Goal: Task Accomplishment & Management: Use online tool/utility

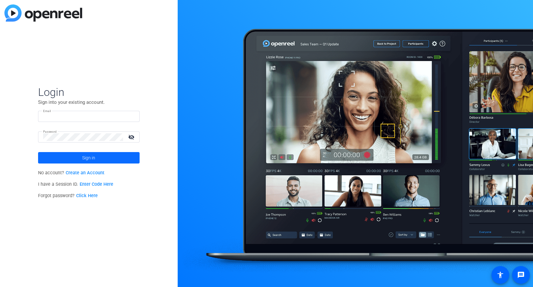
type input "[PERSON_NAME][EMAIL_ADDRESS][PERSON_NAME][DOMAIN_NAME]"
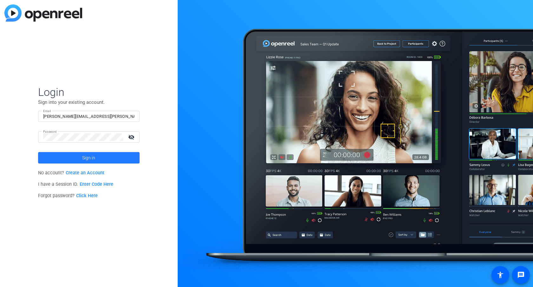
click at [94, 157] on span "Sign in" at bounding box center [88, 158] width 13 height 16
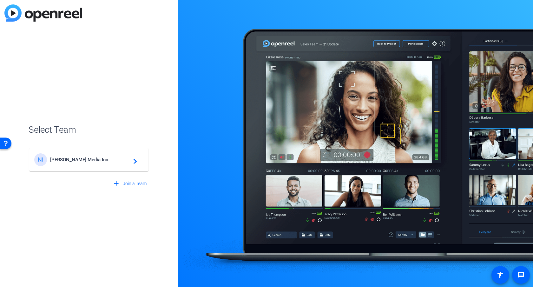
click at [97, 160] on span "Newcom Media Inc." at bounding box center [89, 160] width 79 height 6
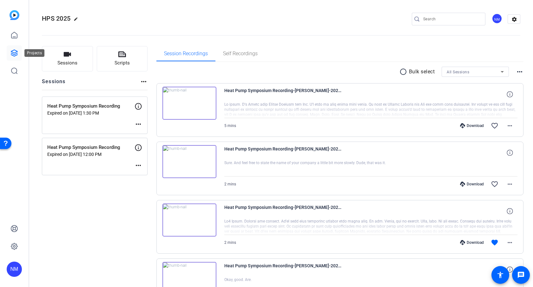
click at [12, 51] on icon at bounding box center [14, 53] width 6 height 6
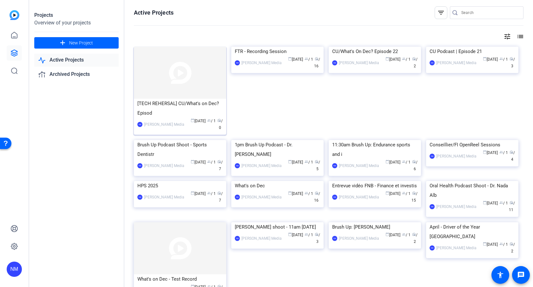
click at [184, 76] on img at bounding box center [180, 73] width 92 height 52
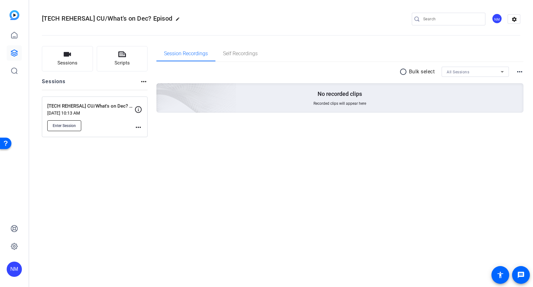
click at [70, 126] on span "Enter Session" at bounding box center [64, 125] width 23 height 5
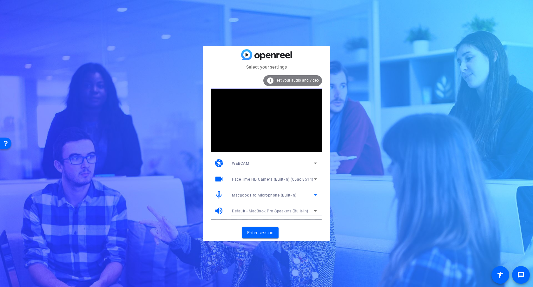
click at [314, 196] on icon at bounding box center [316, 195] width 8 height 8
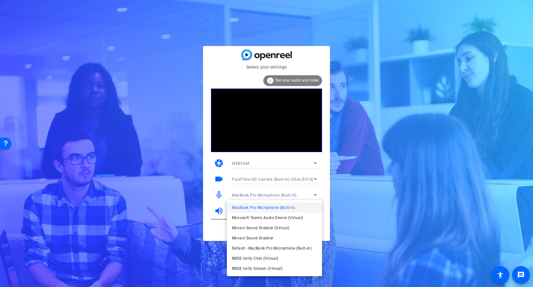
click at [314, 196] on div at bounding box center [266, 143] width 533 height 287
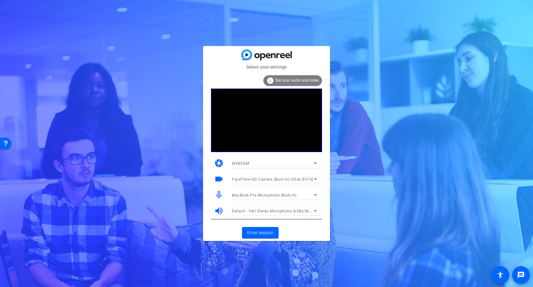
click at [315, 194] on icon at bounding box center [316, 195] width 8 height 8
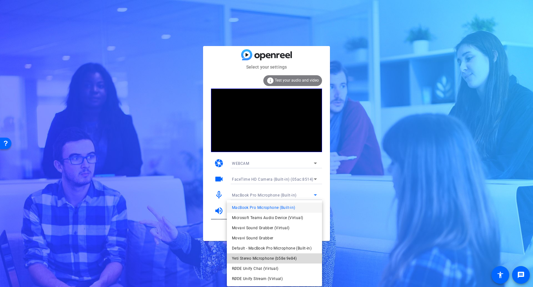
click at [273, 257] on span "Yeti Stereo Microphone (b58e:9e84)" at bounding box center [264, 259] width 65 height 8
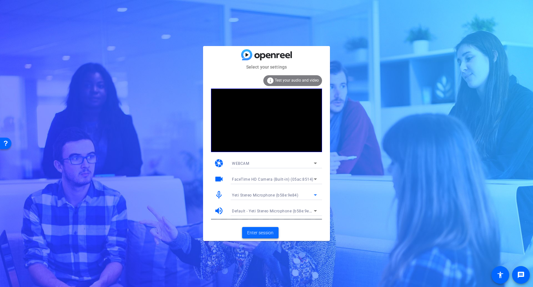
click at [267, 233] on span "Enter session" at bounding box center [260, 233] width 26 height 7
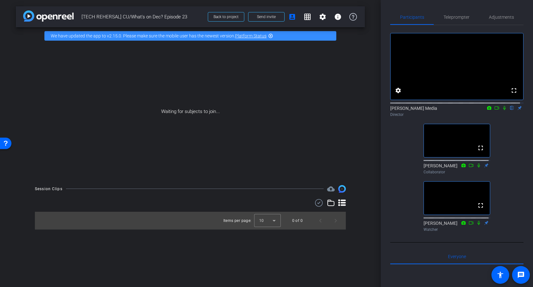
click at [269, 35] on mat-icon "highlight_off" at bounding box center [270, 35] width 5 height 5
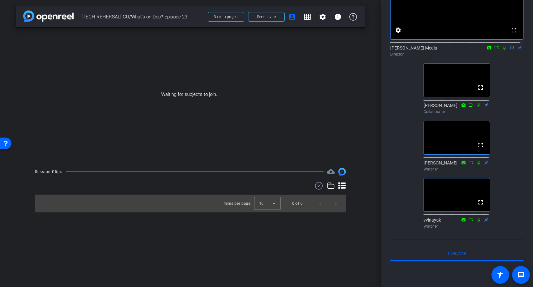
scroll to position [65, 0]
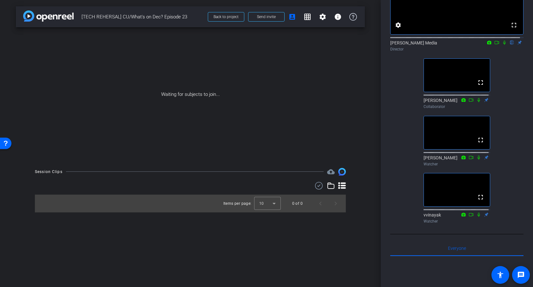
click at [37, 64] on div "Waiting for subjects to join..." at bounding box center [190, 94] width 349 height 134
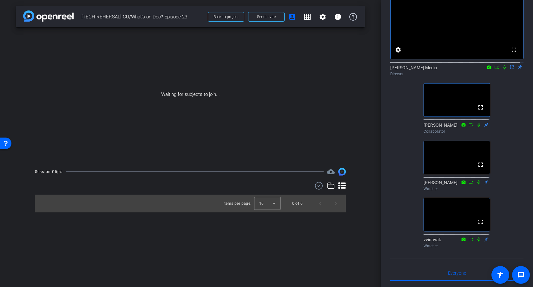
scroll to position [39, 0]
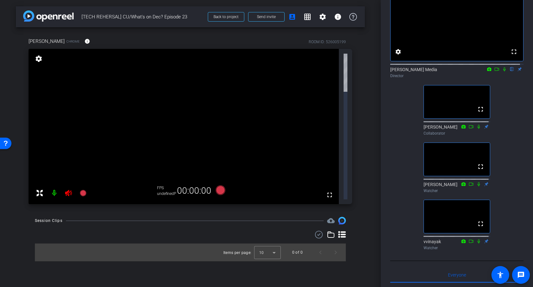
click at [68, 189] on icon at bounding box center [69, 193] width 8 height 8
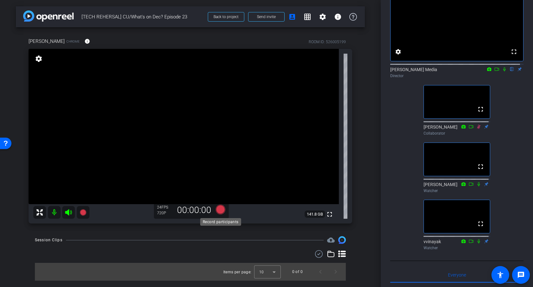
click at [221, 210] on icon at bounding box center [221, 210] width 10 height 10
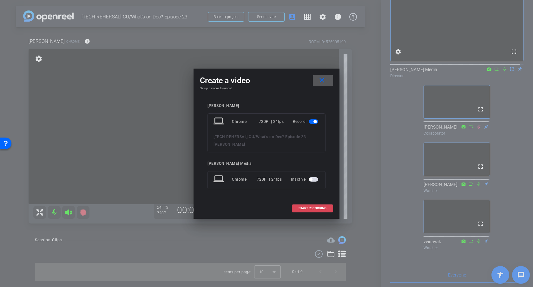
click at [314, 208] on span "START RECORDING" at bounding box center [313, 208] width 28 height 3
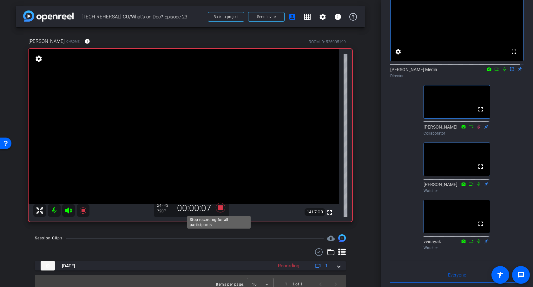
click at [221, 209] on icon at bounding box center [221, 208] width 10 height 10
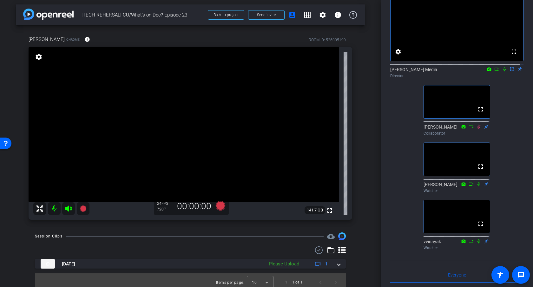
scroll to position [6, 0]
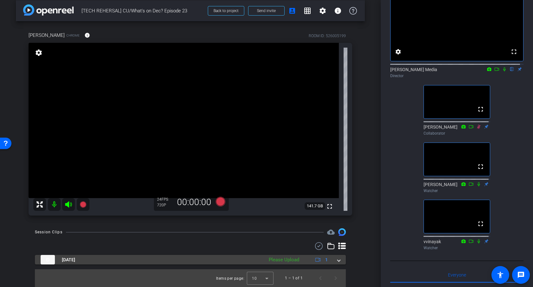
click at [338, 260] on span at bounding box center [339, 260] width 3 height 7
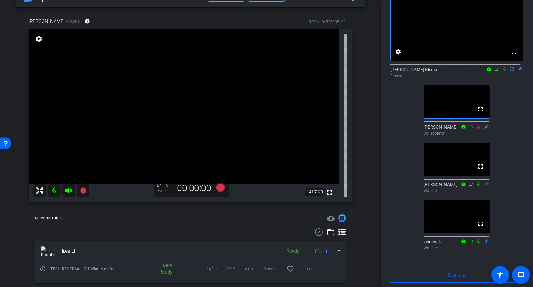
scroll to position [20, 0]
click at [333, 250] on div "[DATE] Ready 1" at bounding box center [189, 251] width 297 height 10
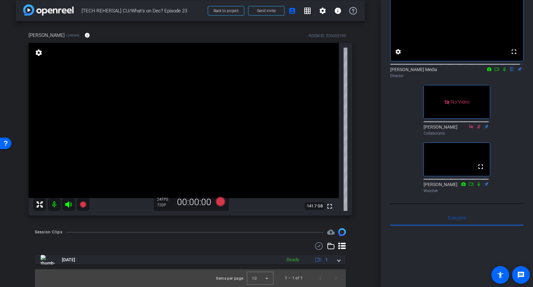
scroll to position [0, 0]
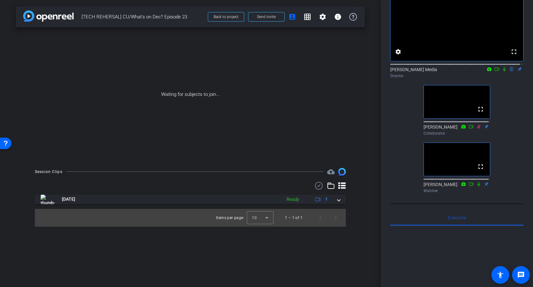
click at [502, 71] on icon at bounding box center [504, 69] width 5 height 4
